Goal: Manage account settings

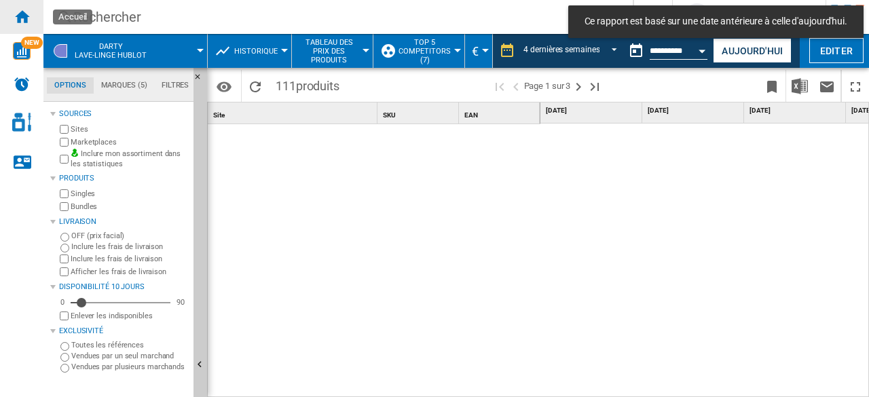
click at [27, 24] on div "Accueil" at bounding box center [21, 17] width 43 height 34
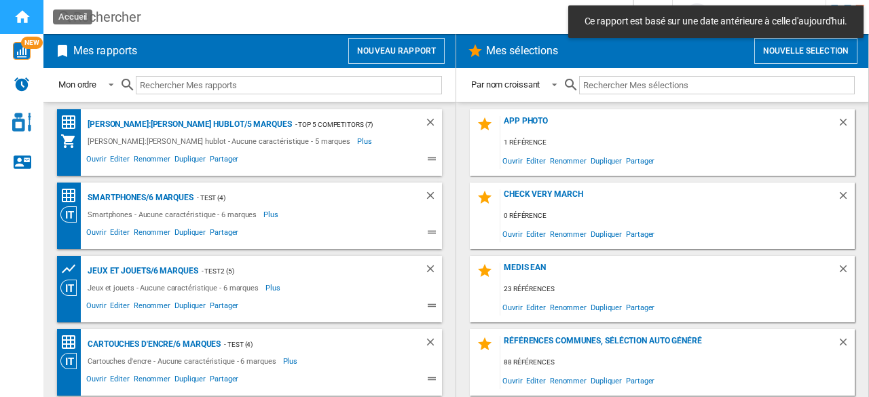
click at [27, 24] on div "Accueil" at bounding box center [21, 17] width 43 height 34
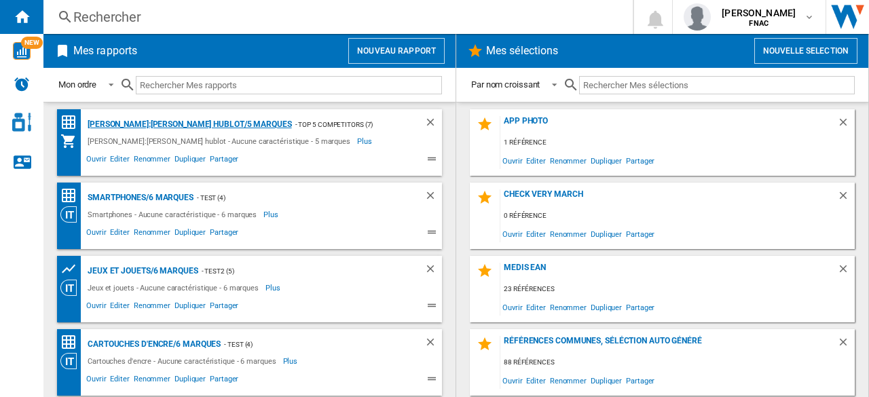
click at [130, 132] on div "[PERSON_NAME]:[PERSON_NAME] hublot/5 marques" at bounding box center [188, 124] width 208 height 17
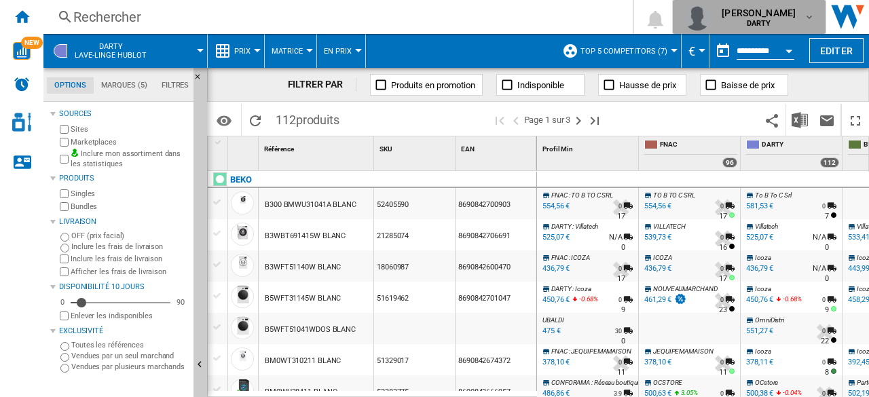
click at [809, 22] on md-icon "button" at bounding box center [808, 17] width 11 height 11
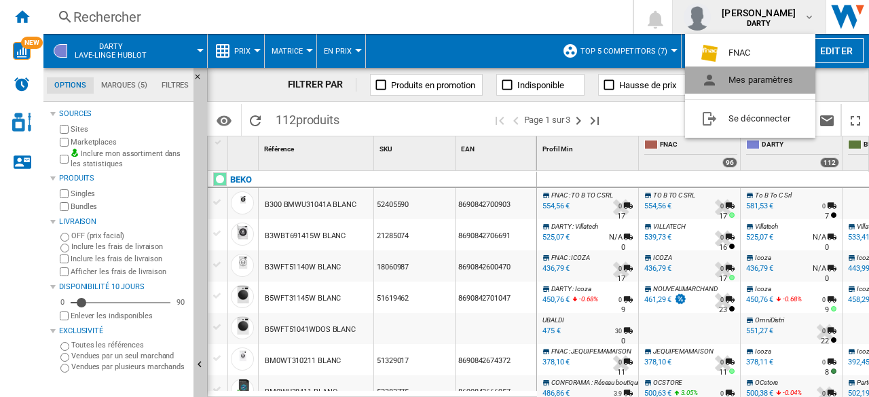
click at [754, 73] on button "Mes paramètres" at bounding box center [750, 80] width 130 height 27
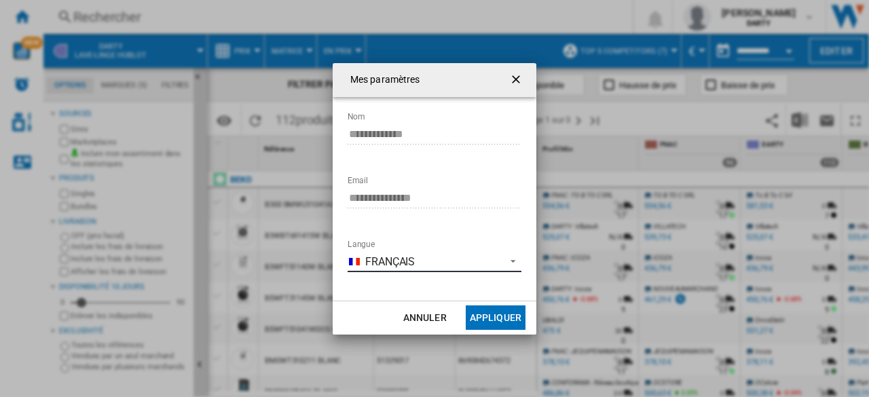
click at [452, 253] on md-select-value "Français" at bounding box center [434, 262] width 174 height 20
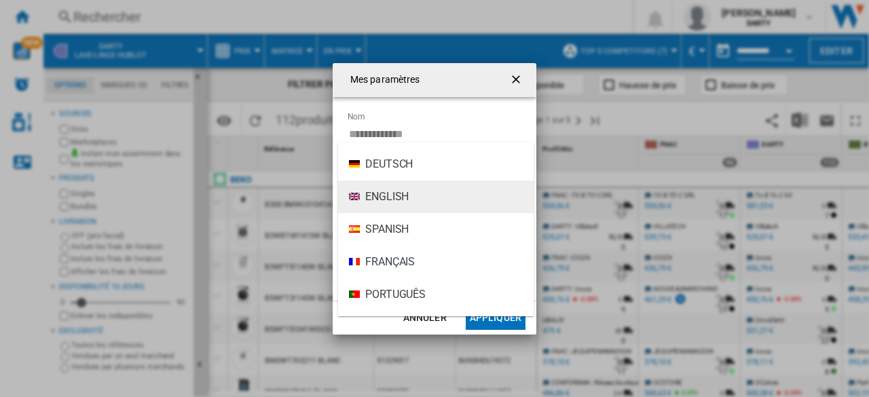
click at [438, 200] on md-option "English" at bounding box center [435, 197] width 195 height 33
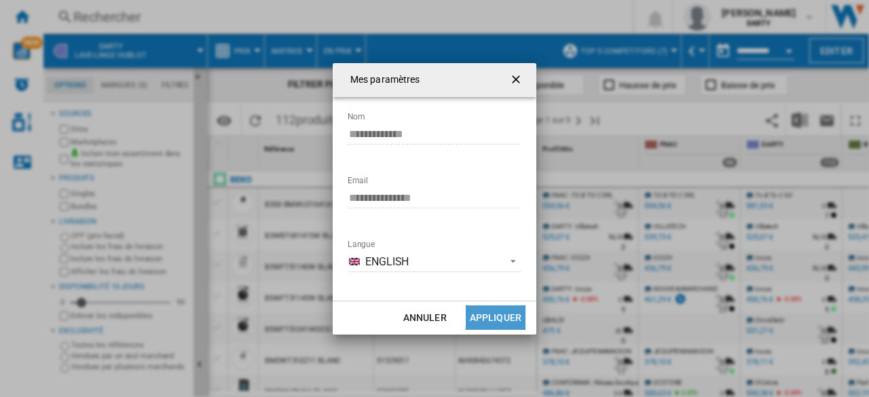
click at [497, 311] on button "Appliquer" at bounding box center [496, 317] width 60 height 24
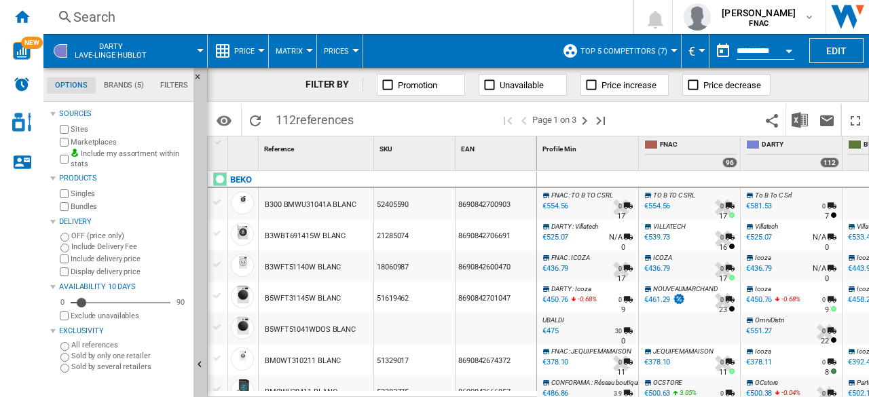
click at [483, 189] on div "8690842700903" at bounding box center [495, 203] width 81 height 31
